Goal: Information Seeking & Learning: Learn about a topic

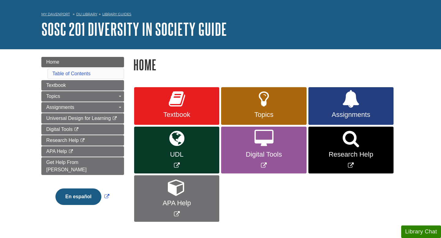
scroll to position [19, 0]
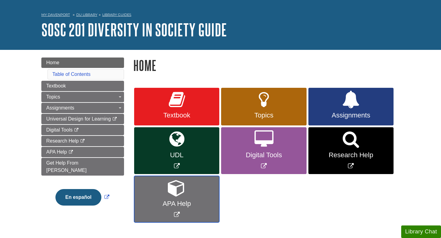
click at [175, 204] on span "APA Help" at bounding box center [177, 204] width 76 height 8
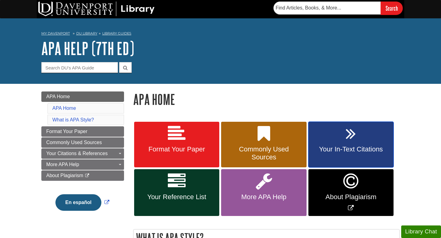
click at [340, 152] on span "Your In-Text Citations" at bounding box center [351, 149] width 76 height 8
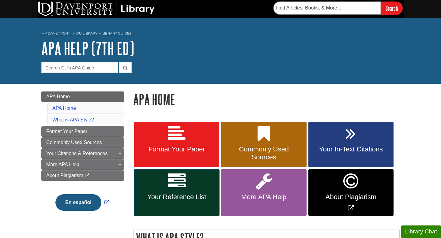
click at [182, 198] on span "Your Reference List" at bounding box center [177, 197] width 76 height 8
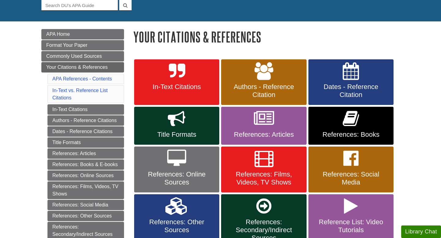
scroll to position [70, 0]
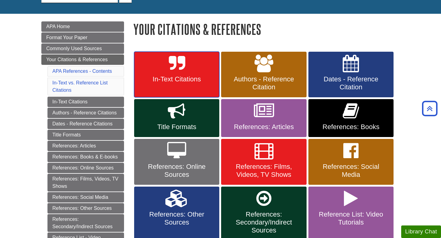
click at [181, 75] on link "In-Text Citations" at bounding box center [176, 75] width 85 height 46
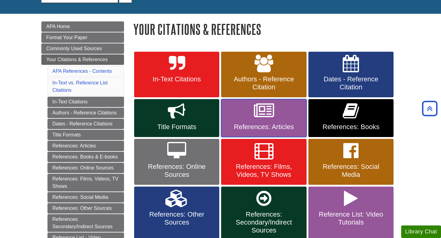
click at [252, 129] on span "References: Articles" at bounding box center [264, 127] width 76 height 8
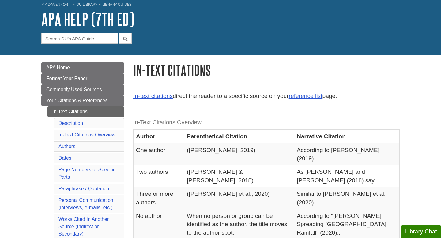
scroll to position [24, 0]
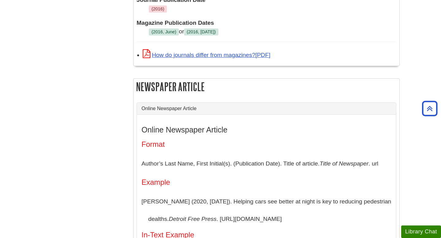
scroll to position [850, 0]
